Goal: Information Seeking & Learning: Learn about a topic

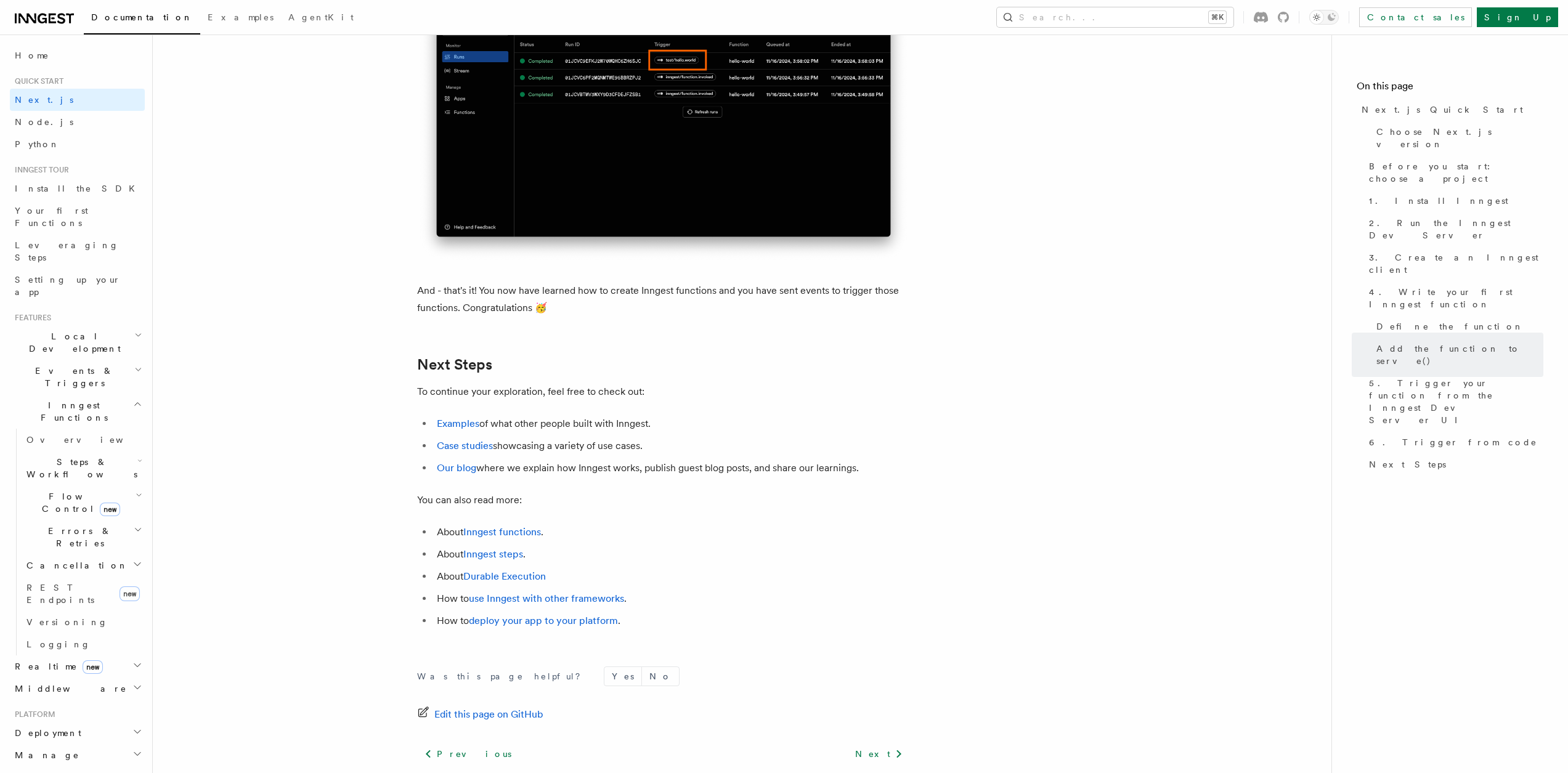
scroll to position [7523, 0]
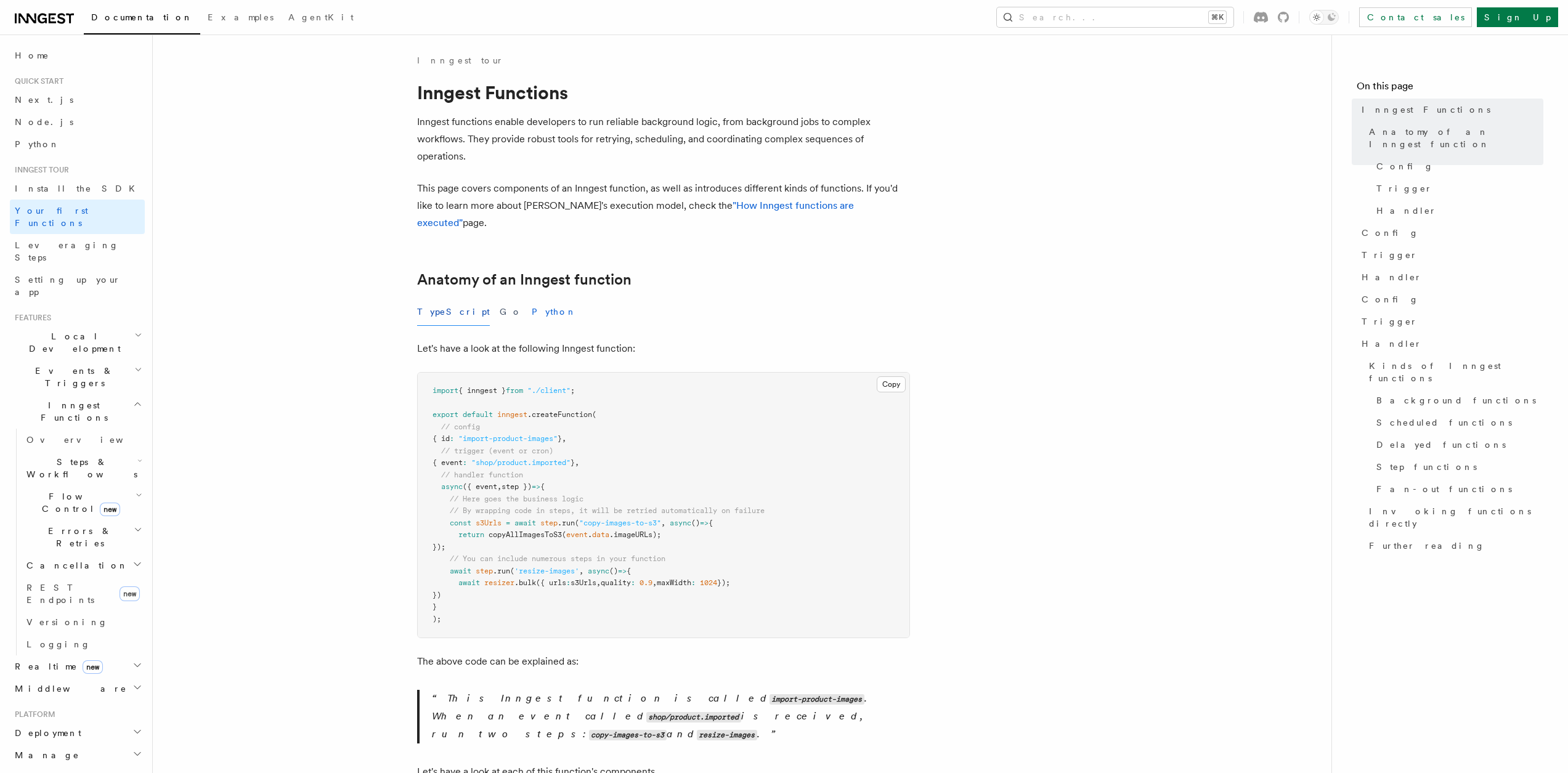
click at [532, 298] on button "Python" at bounding box center [554, 312] width 45 height 28
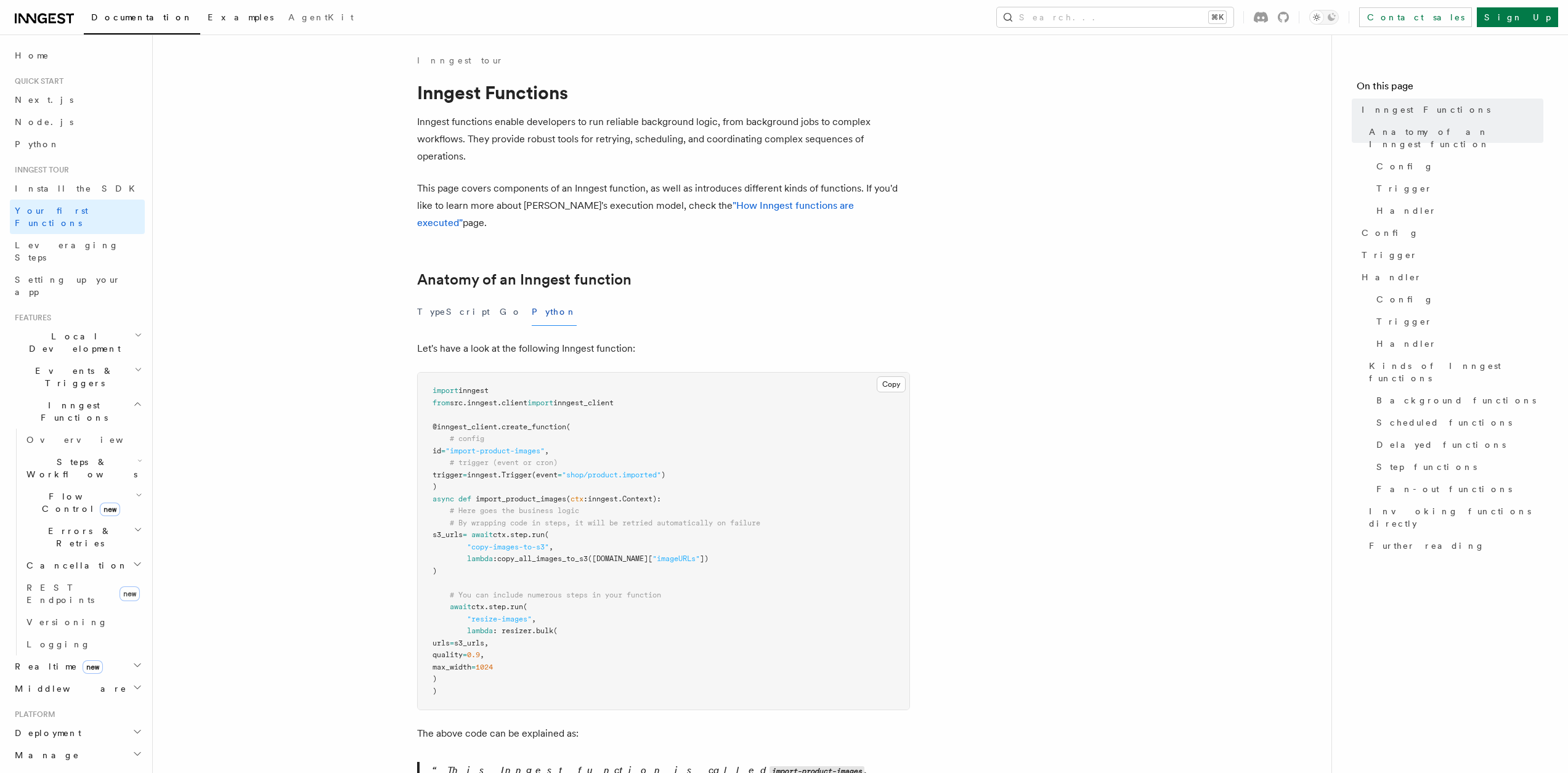
click at [208, 17] on span "Examples" at bounding box center [240, 17] width 66 height 10
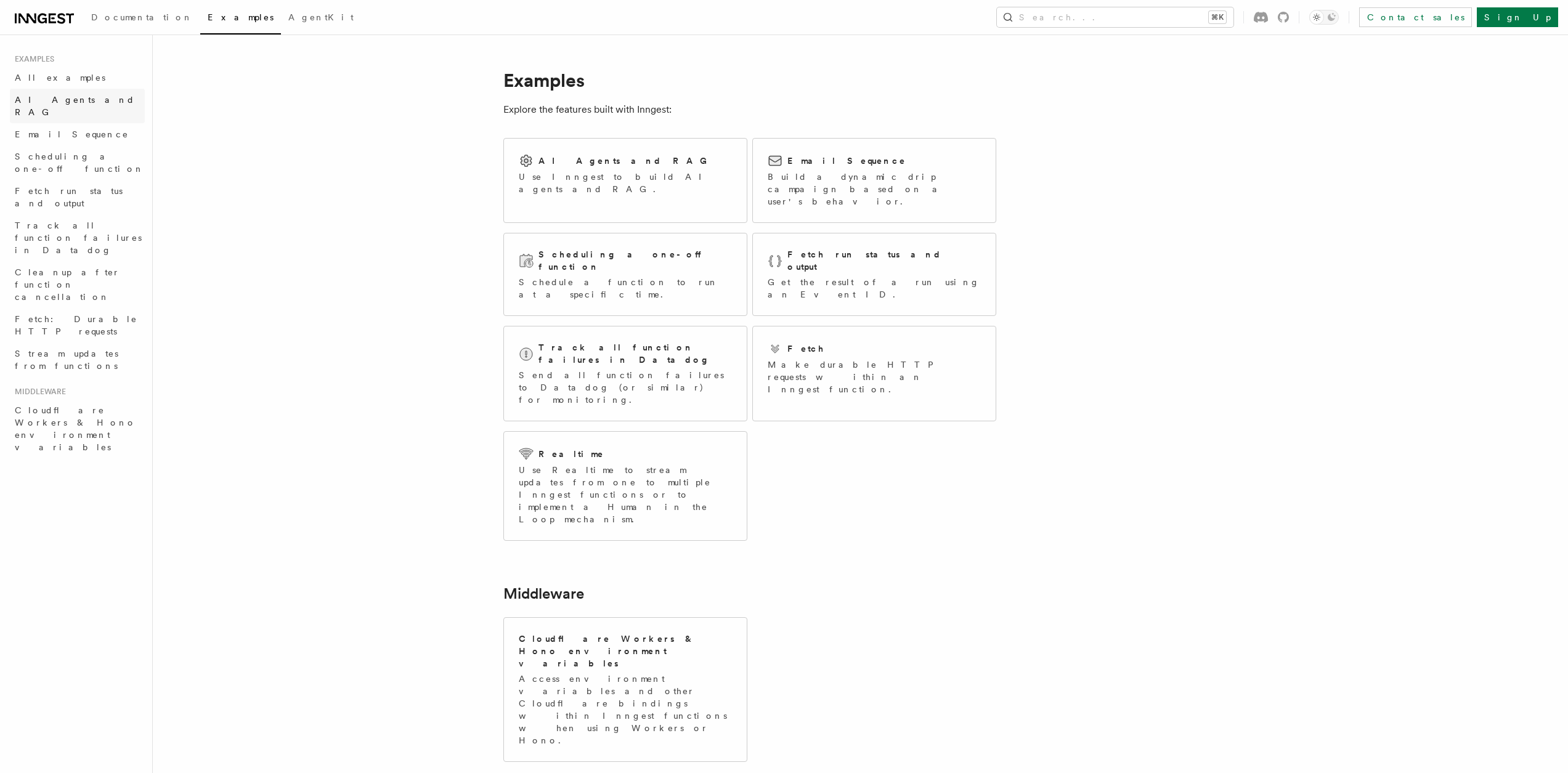
click at [51, 105] on span "AI Agents and RAG" at bounding box center [79, 106] width 130 height 25
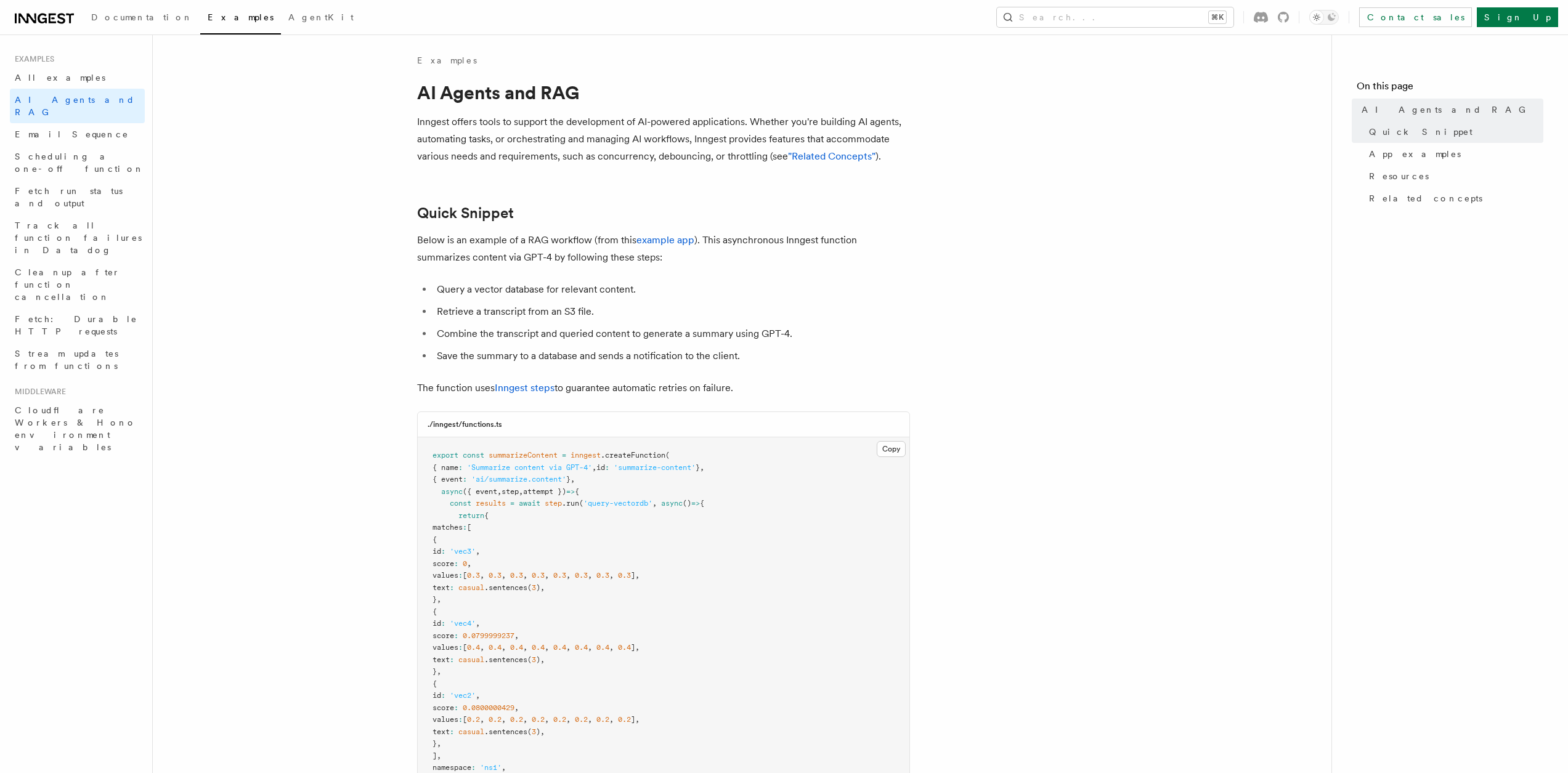
click at [57, 22] on icon at bounding box center [44, 18] width 59 height 15
